Goal: Navigation & Orientation: Find specific page/section

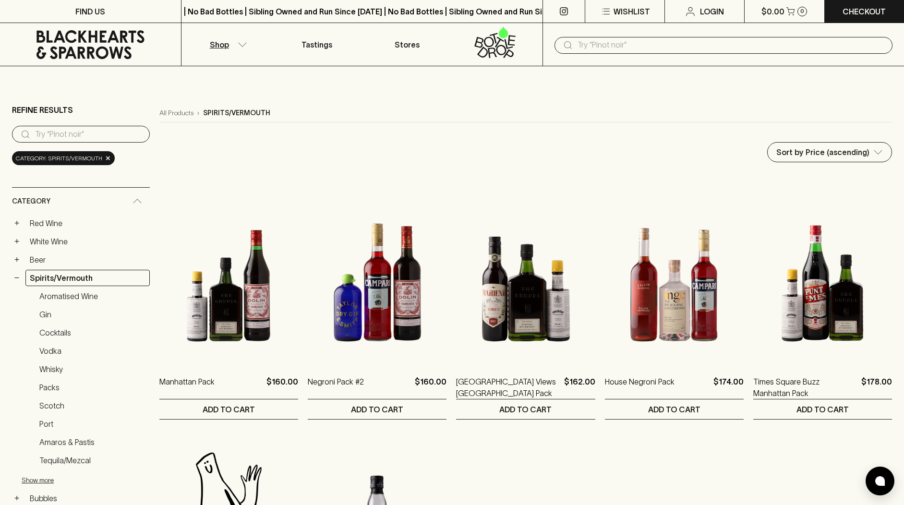
click at [101, 43] on icon at bounding box center [90, 44] width 167 height 29
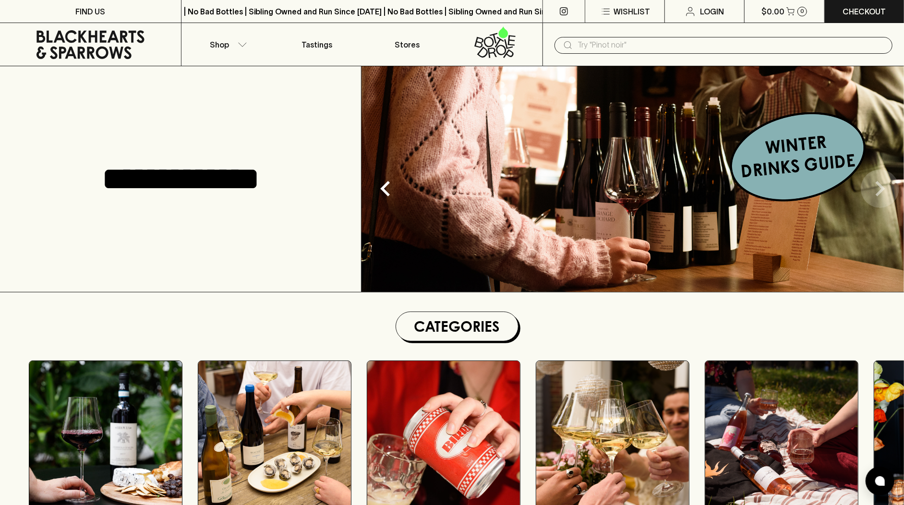
click at [870, 190] on icon "Next" at bounding box center [880, 188] width 31 height 31
click at [397, 196] on icon "Previous" at bounding box center [385, 188] width 31 height 31
click at [533, 233] on img at bounding box center [633, 179] width 543 height 226
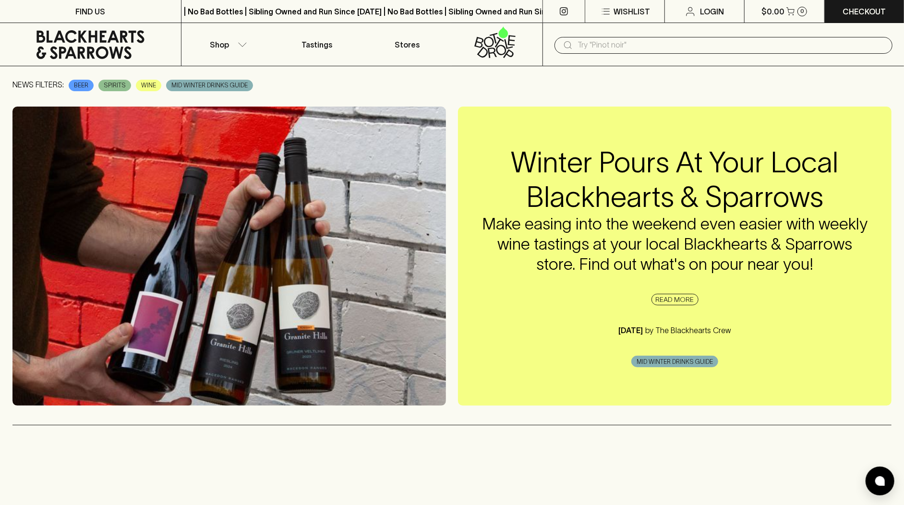
scroll to position [123, 0]
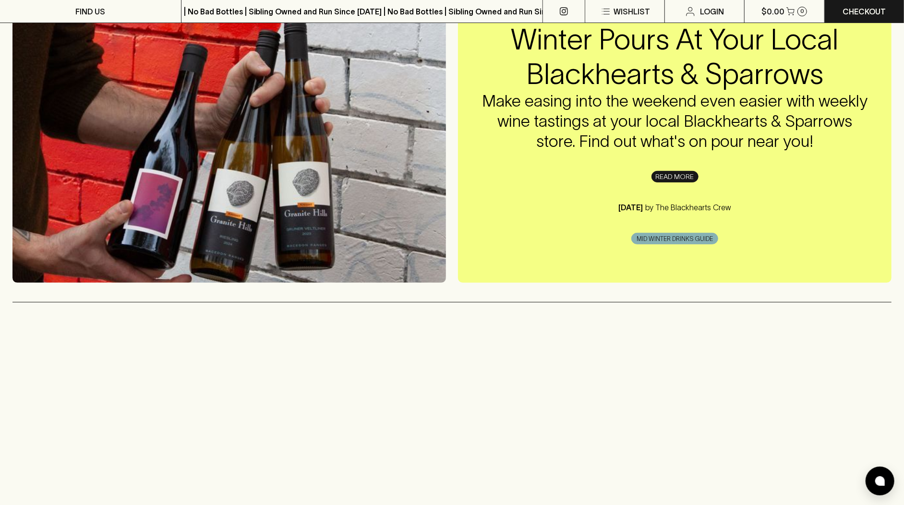
click at [683, 179] on link "READ MORE" at bounding box center [675, 177] width 47 height 12
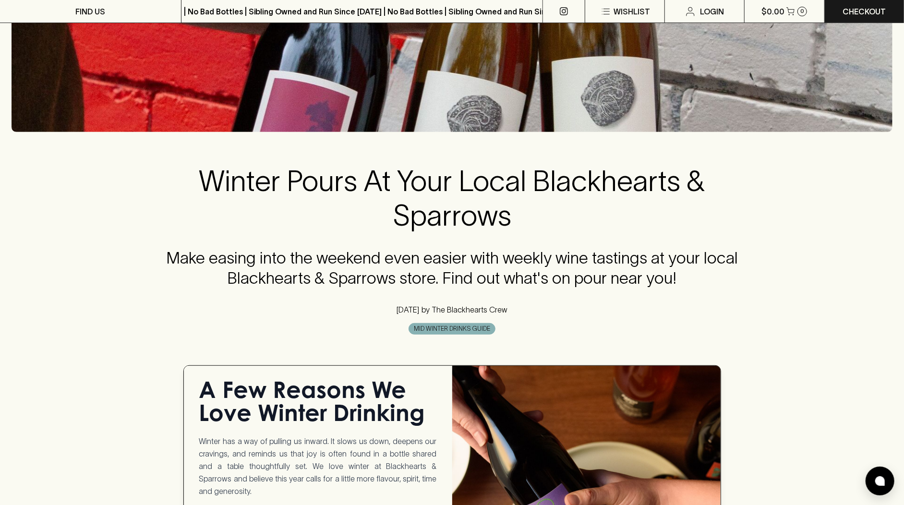
scroll to position [188, 0]
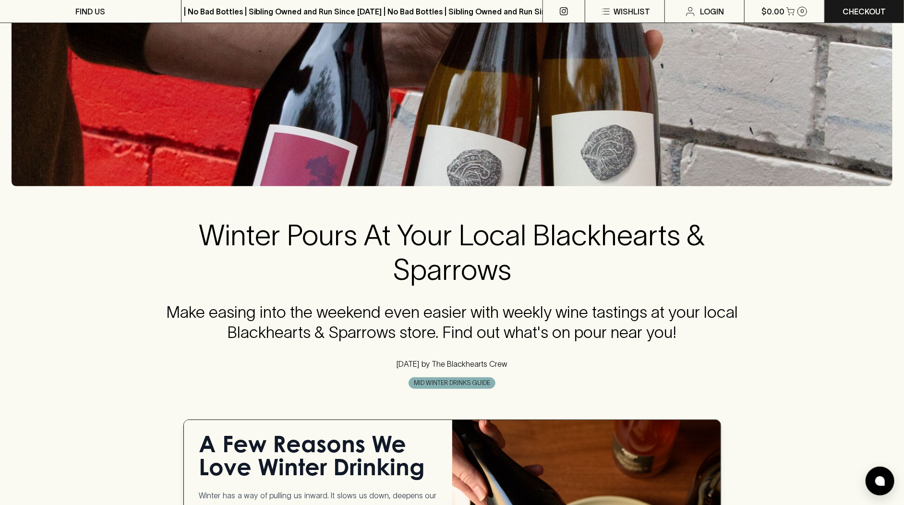
click at [480, 383] on span "MID WINTER DRINKS GUIDE" at bounding box center [452, 383] width 86 height 10
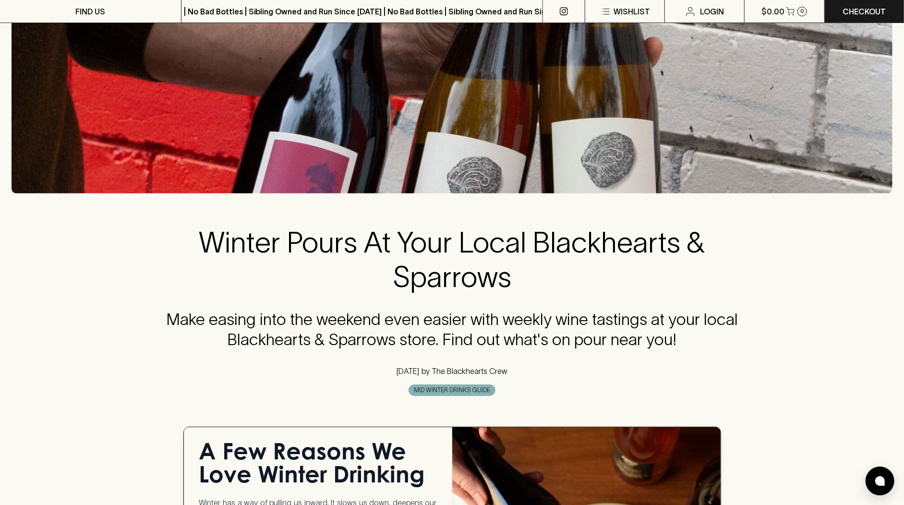
scroll to position [0, 0]
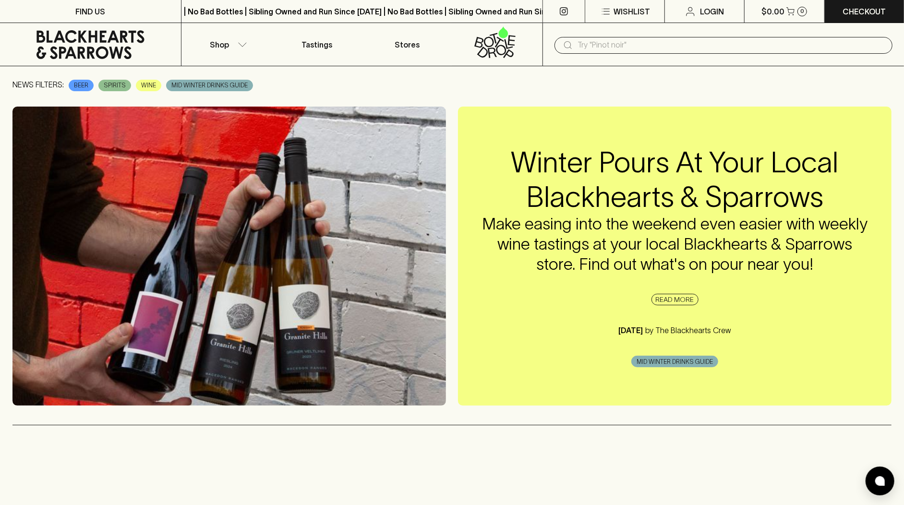
click at [131, 42] on icon at bounding box center [90, 44] width 167 height 29
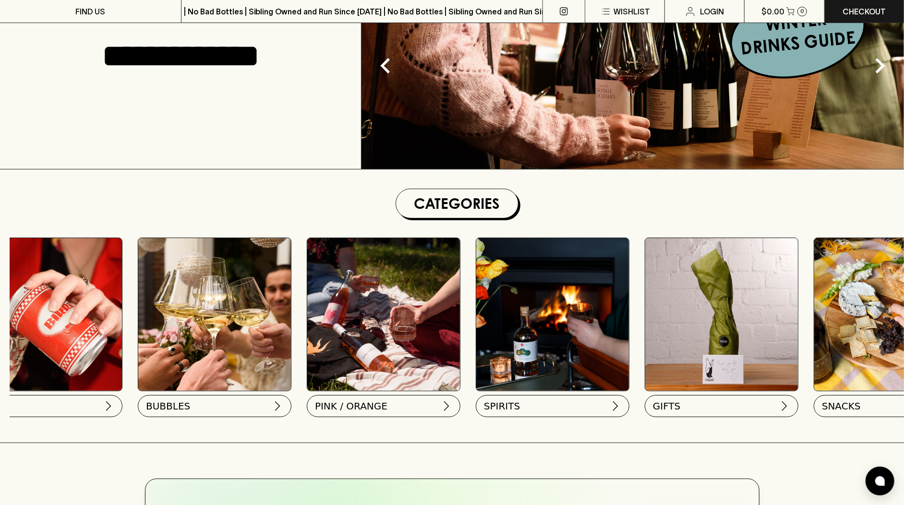
scroll to position [0, 480]
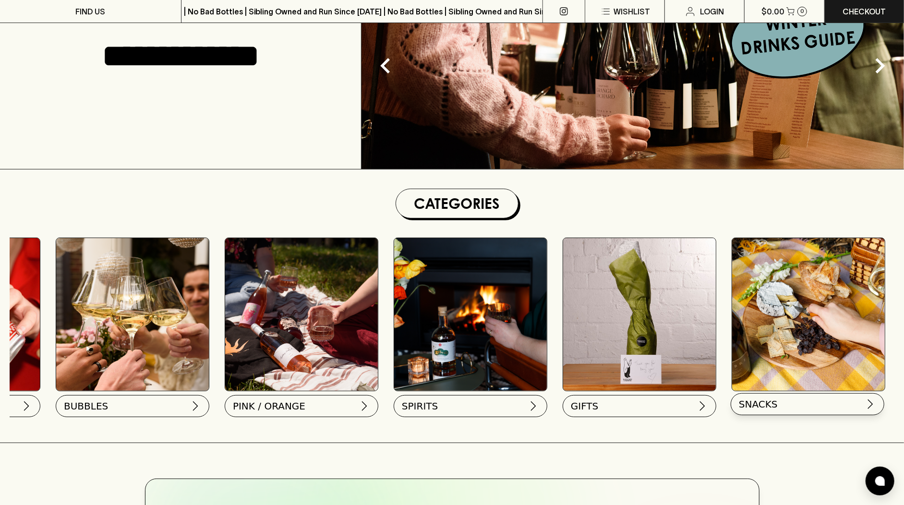
click at [764, 399] on span "SNACKS" at bounding box center [758, 404] width 39 height 13
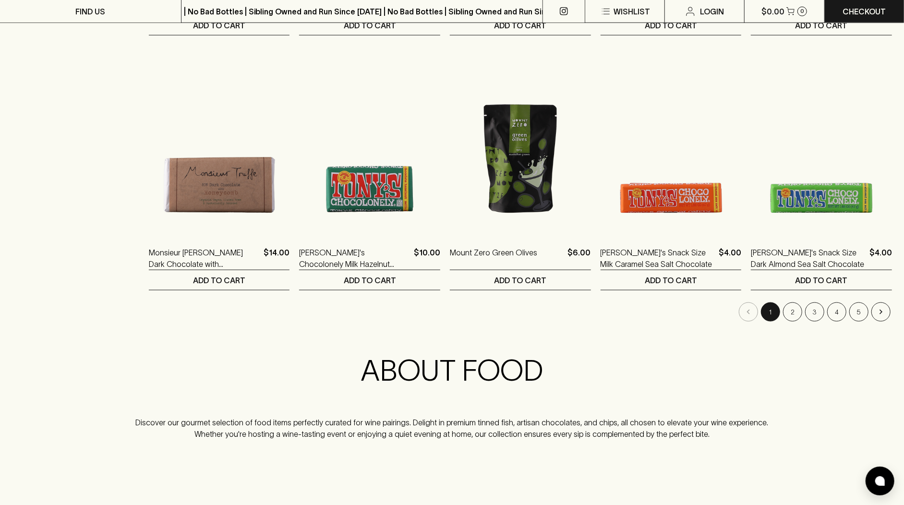
scroll to position [949, 0]
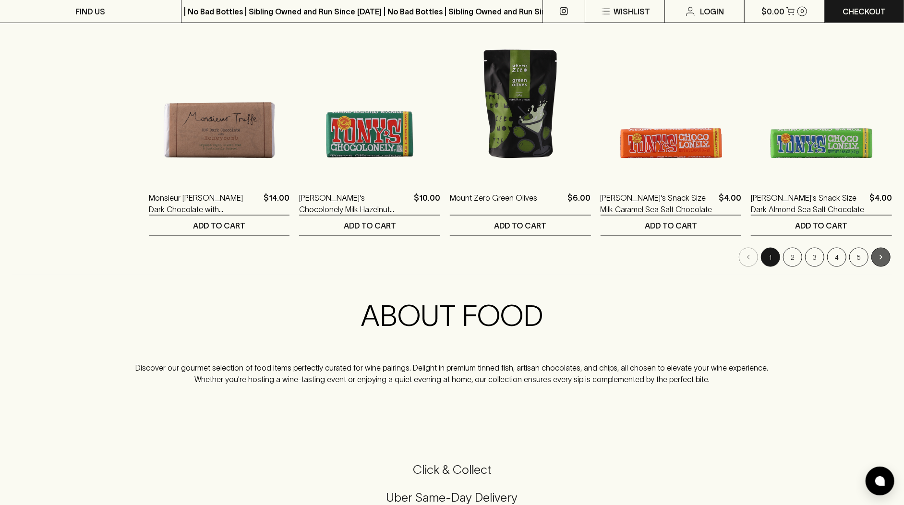
click at [878, 256] on icon "Go to next page" at bounding box center [881, 258] width 10 height 10
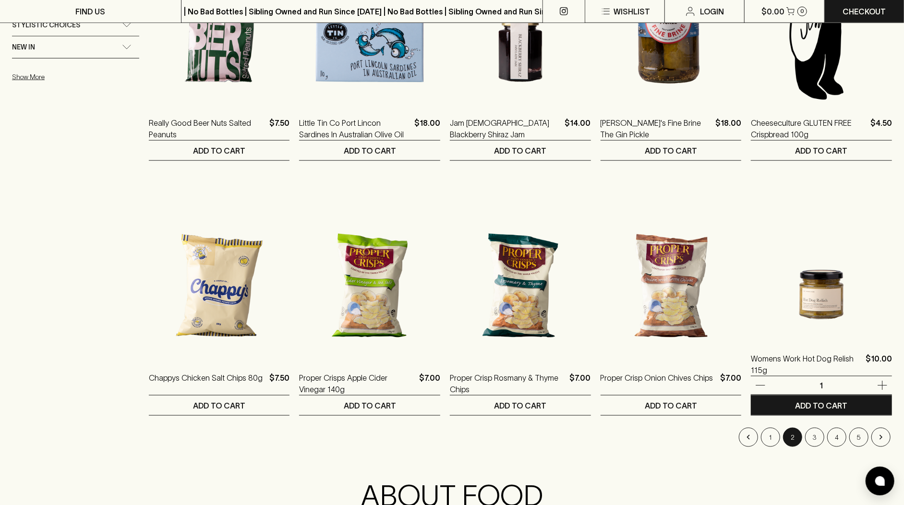
scroll to position [892, 0]
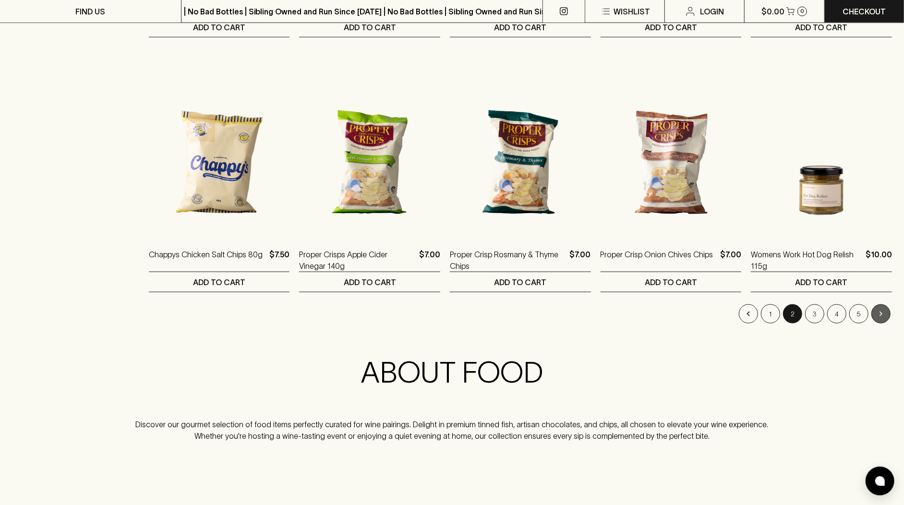
click at [882, 315] on icon "Go to next page" at bounding box center [881, 314] width 10 height 10
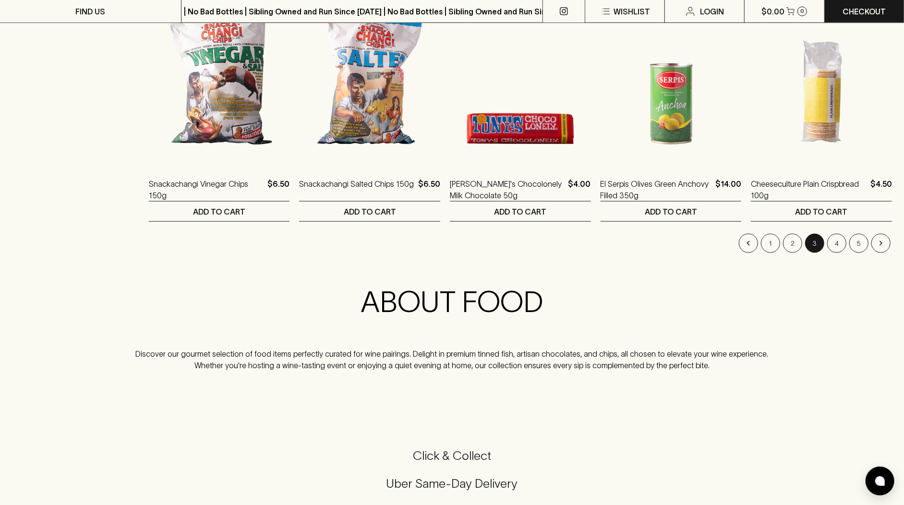
scroll to position [956, 0]
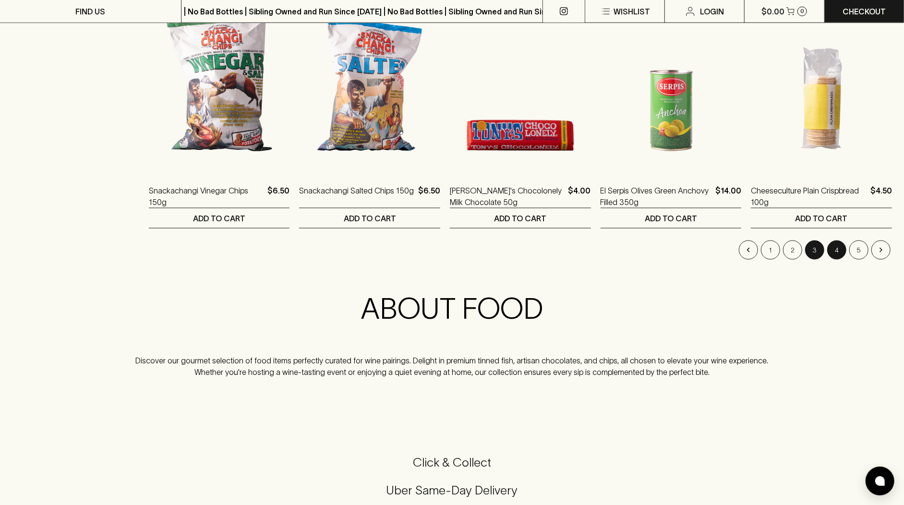
click at [840, 251] on button "4" at bounding box center [836, 250] width 19 height 19
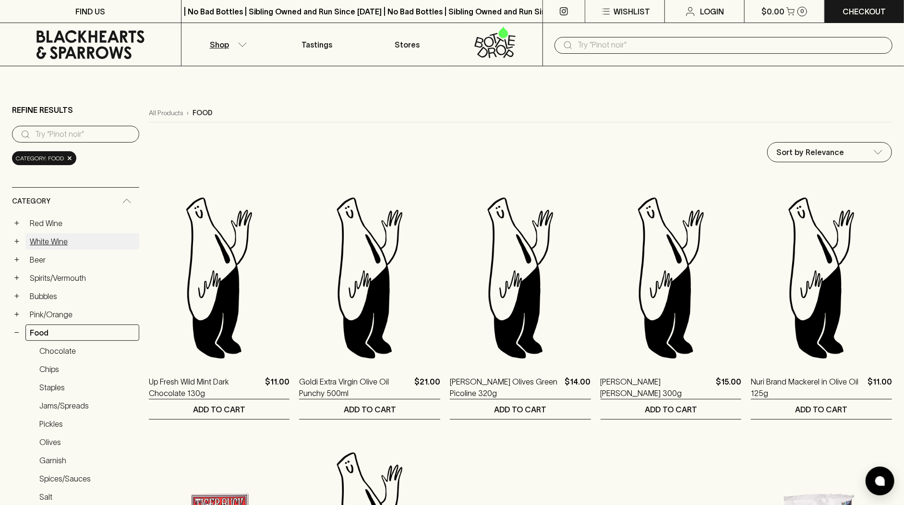
click at [73, 238] on link "White Wine" at bounding box center [82, 241] width 114 height 16
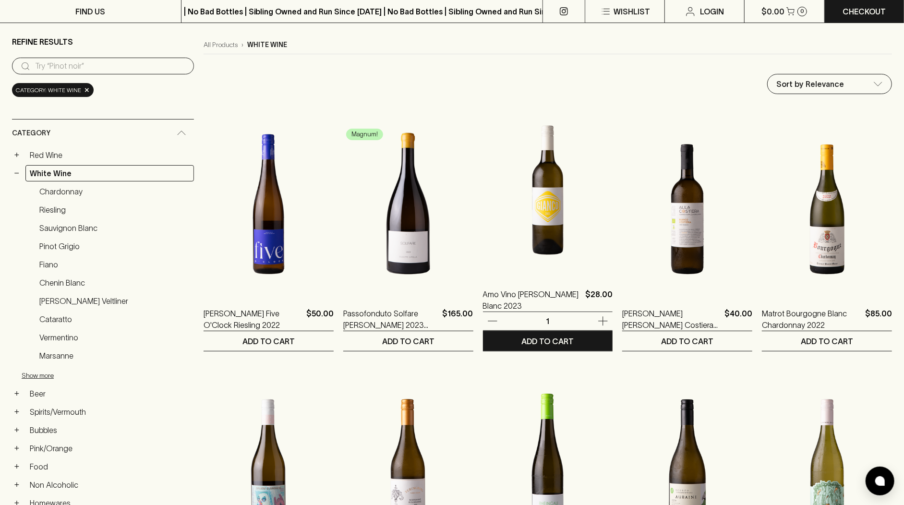
scroll to position [82, 0]
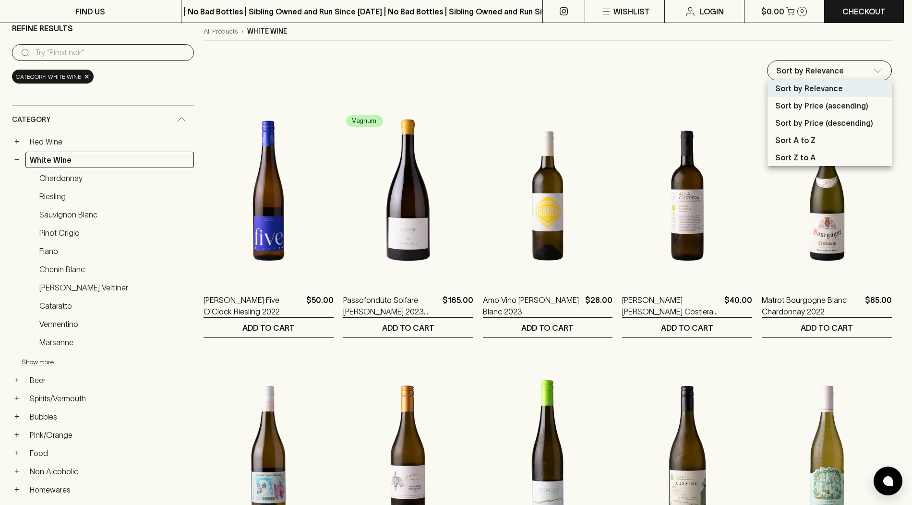
click at [863, 110] on p "Sort by Price (ascending)" at bounding box center [822, 106] width 93 height 12
type input "price:asc"
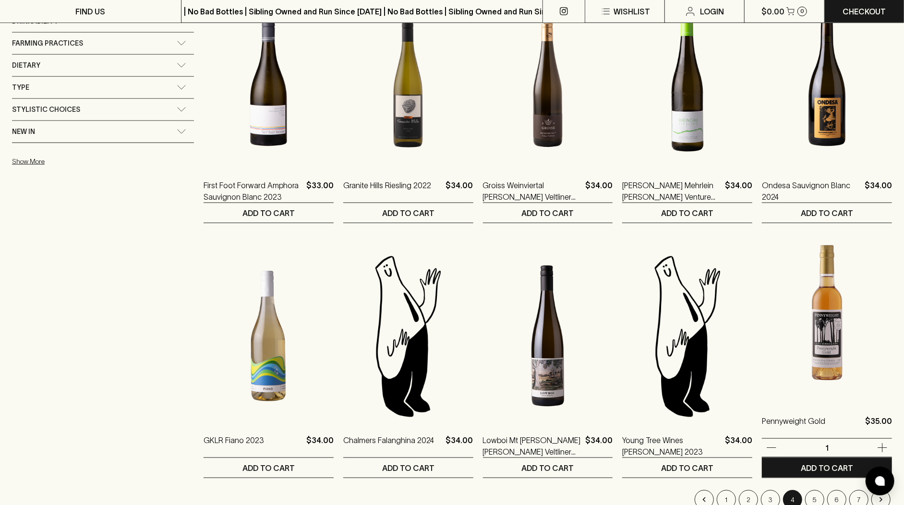
scroll to position [829, 0]
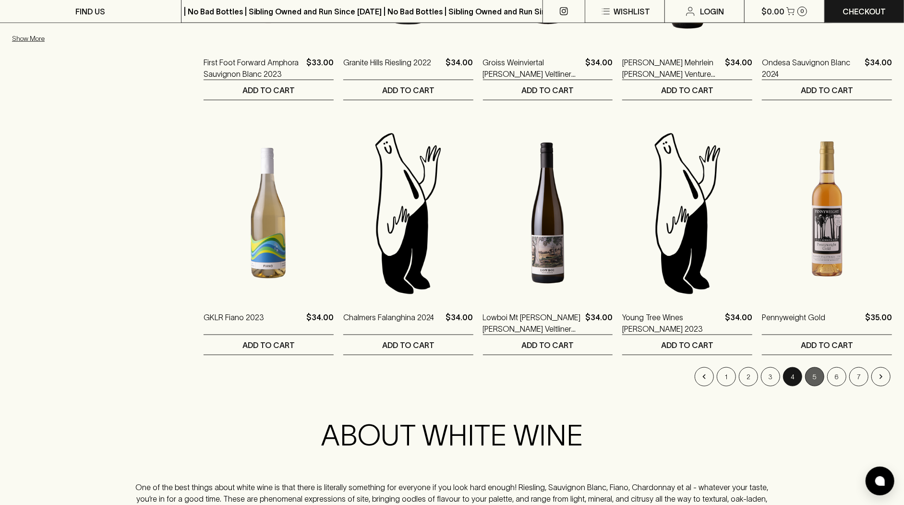
click at [818, 377] on button "5" at bounding box center [814, 376] width 19 height 19
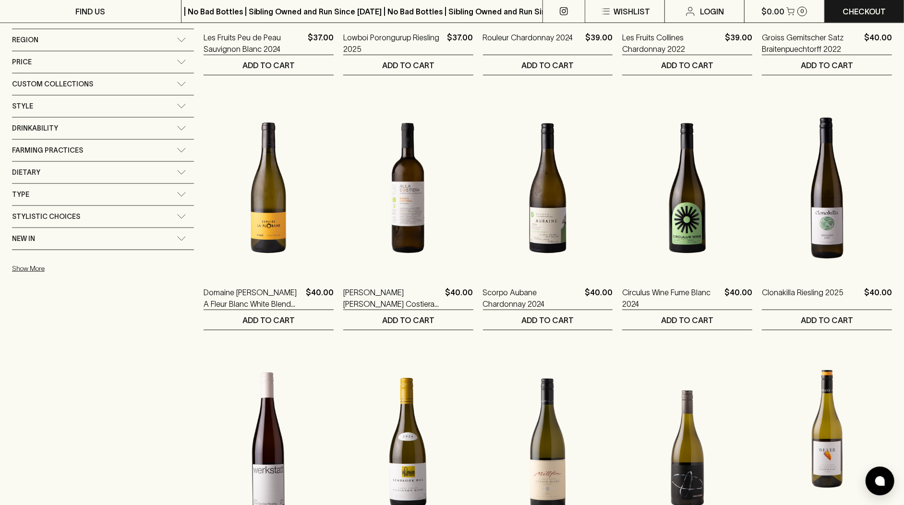
scroll to position [732, 0]
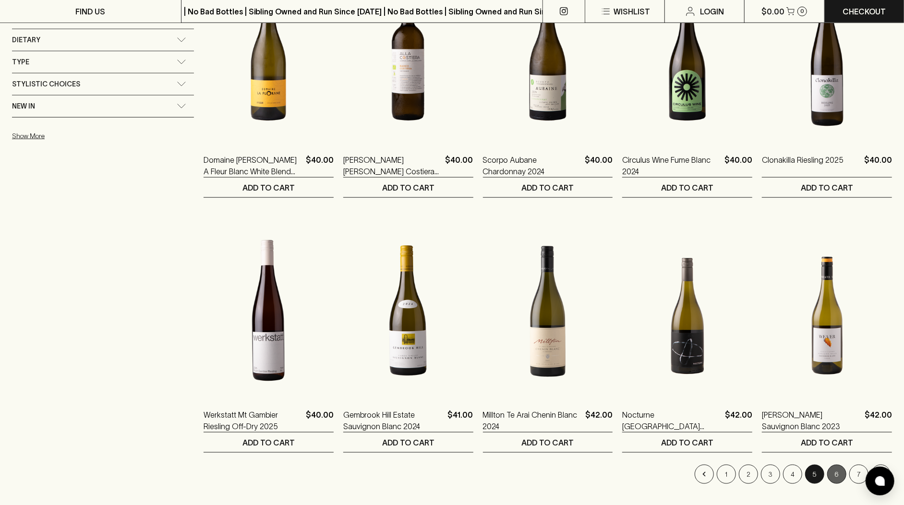
click at [836, 471] on button "6" at bounding box center [836, 474] width 19 height 19
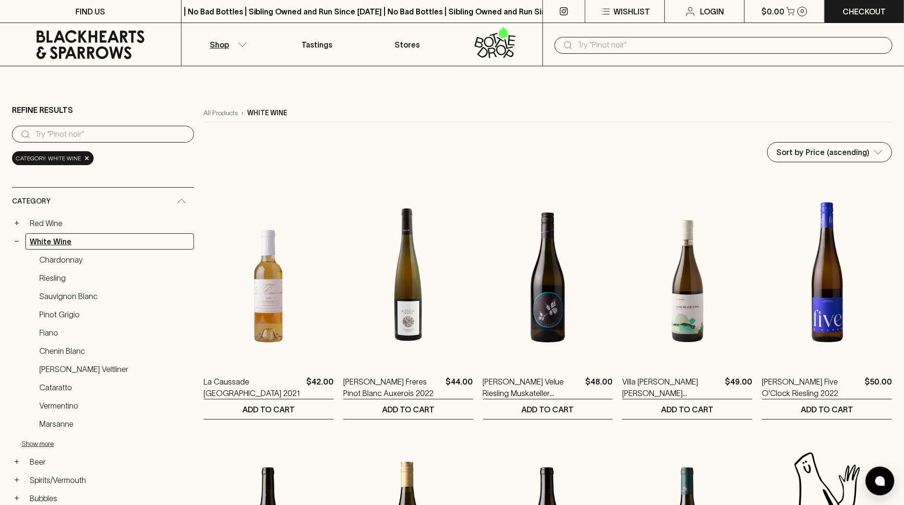
click at [58, 242] on link "White Wine" at bounding box center [109, 241] width 169 height 16
